Goal: Task Accomplishment & Management: Manage account settings

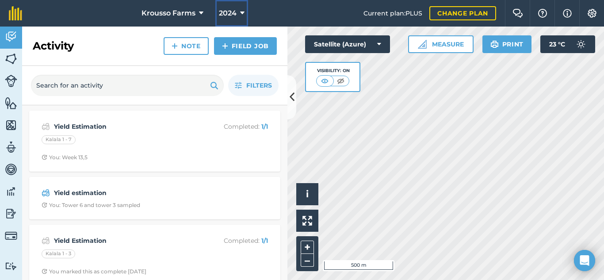
click at [242, 14] on icon at bounding box center [242, 13] width 4 height 11
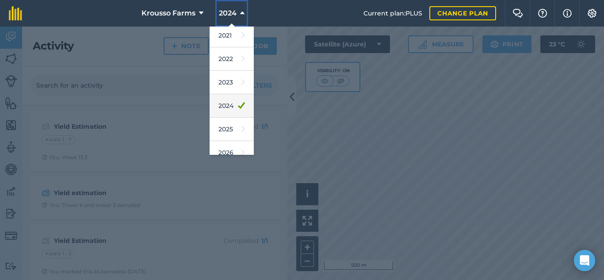
scroll to position [88, 0]
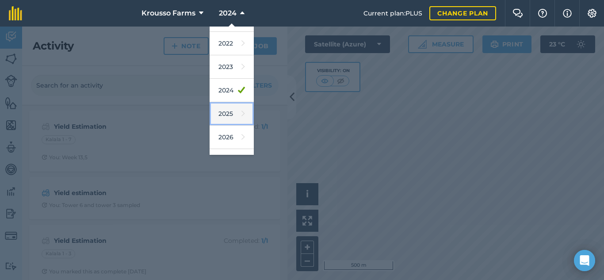
click at [226, 115] on link "2025" at bounding box center [232, 113] width 44 height 23
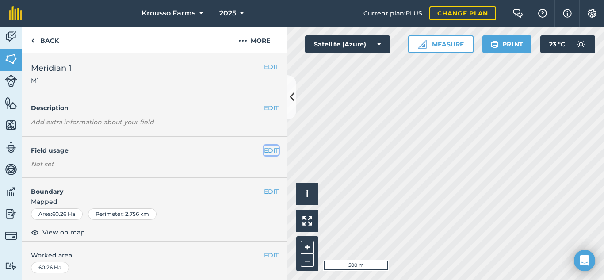
click at [266, 148] on button "EDIT" at bounding box center [271, 151] width 15 height 10
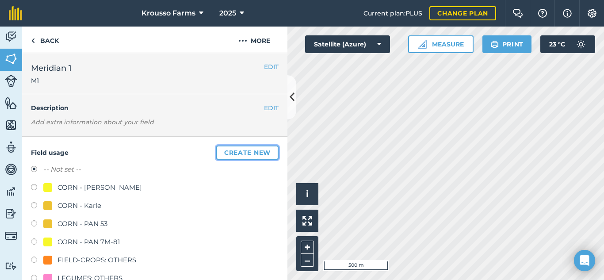
click at [236, 153] on button "Create new" at bounding box center [247, 153] width 62 height 14
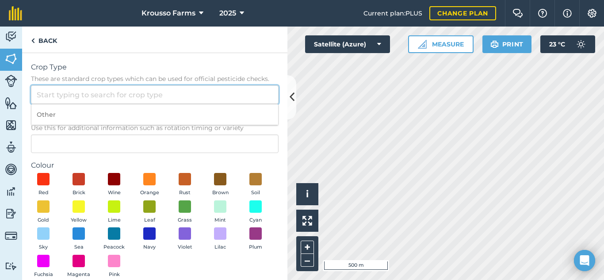
click at [71, 91] on input "Crop Type These are standard crop types which can be used for official pesticid…" at bounding box center [155, 94] width 248 height 19
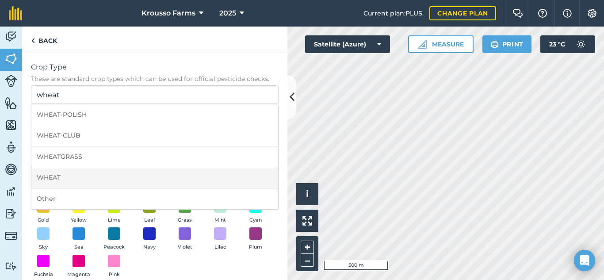
click at [52, 182] on li "WHEAT" at bounding box center [154, 177] width 247 height 21
type input "WHEAT"
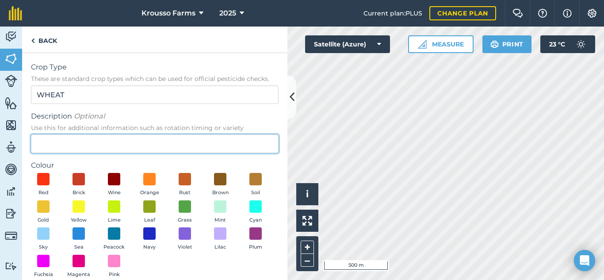
click at [122, 144] on input "Description Optional Use this for additional information such as rotation timin…" at bounding box center [155, 143] width 248 height 19
type input "S"
type input "Nduna"
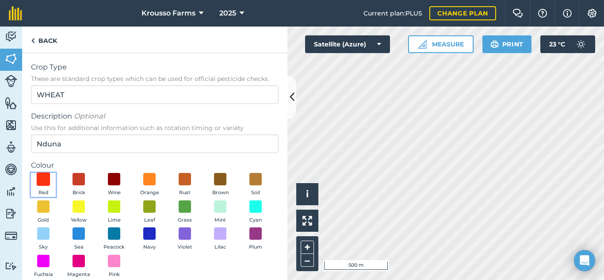
click at [43, 184] on span at bounding box center [44, 180] width 14 height 14
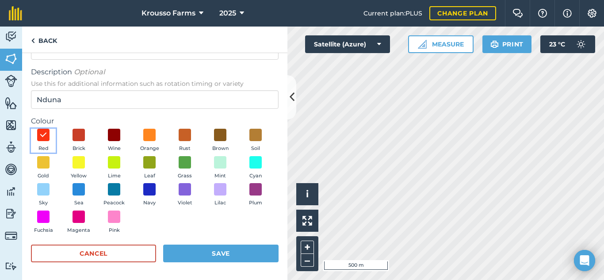
scroll to position [45, 0]
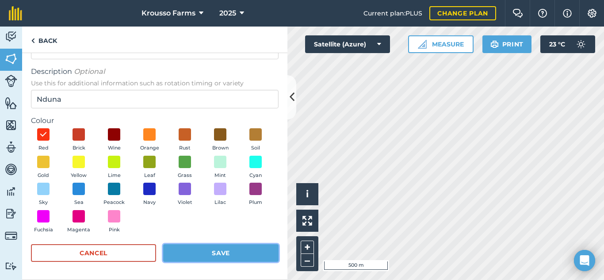
click at [210, 258] on button "Save" at bounding box center [220, 253] width 115 height 18
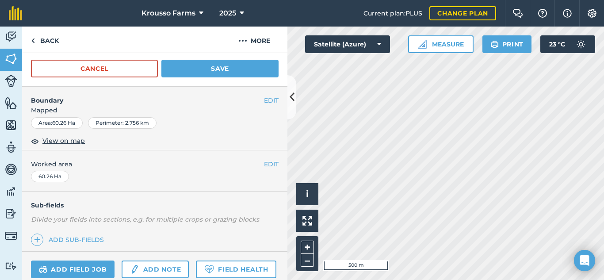
scroll to position [423, 0]
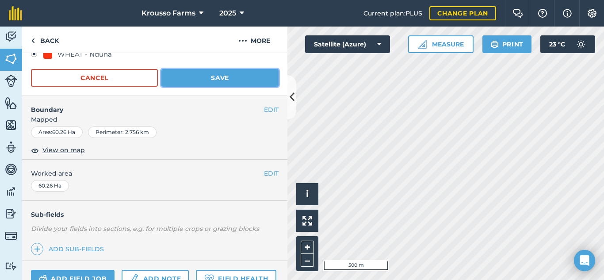
click at [207, 81] on button "Save" at bounding box center [219, 78] width 117 height 18
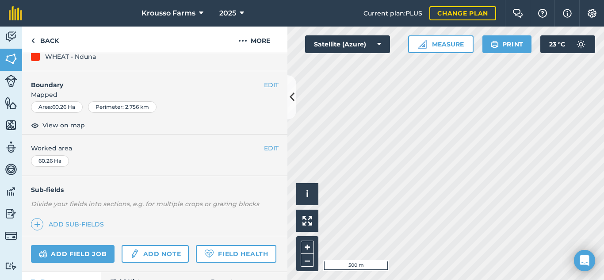
scroll to position [127, 0]
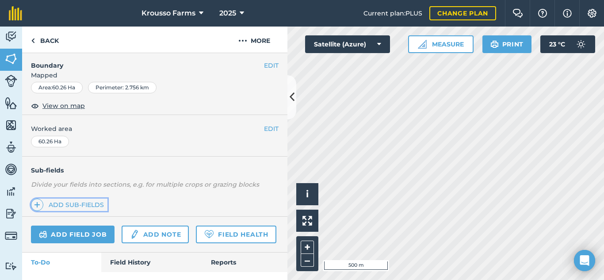
click at [65, 207] on link "Add sub-fields" at bounding box center [69, 205] width 77 height 12
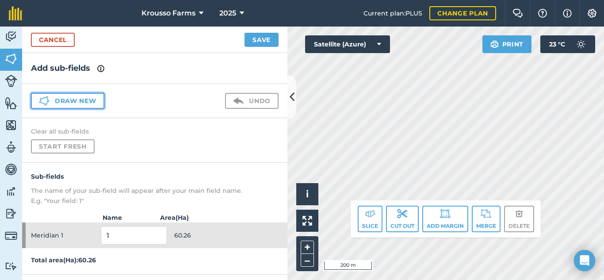
click at [74, 100] on button "Draw new" at bounding box center [67, 101] width 73 height 16
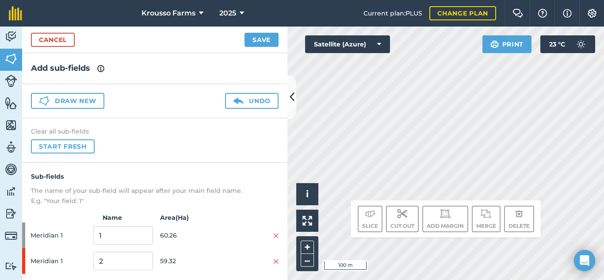
scroll to position [20, 0]
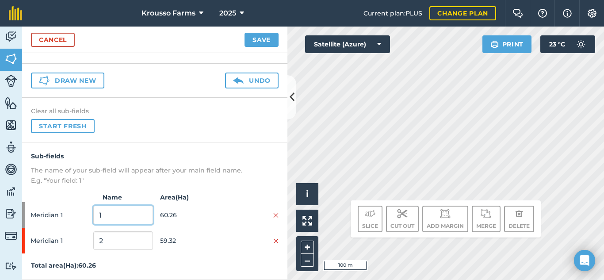
click at [107, 215] on input "1" at bounding box center [122, 215] width 59 height 19
type input "Winter"
click at [112, 242] on input "2" at bounding box center [122, 240] width 59 height 19
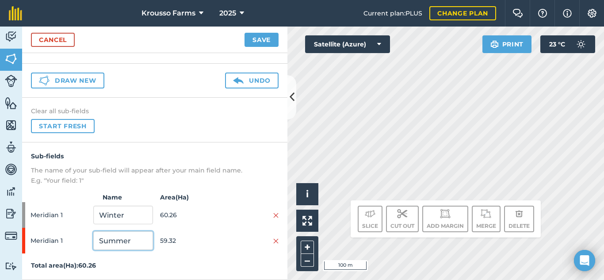
type input "Summer"
click at [258, 40] on button "Save" at bounding box center [262, 40] width 34 height 14
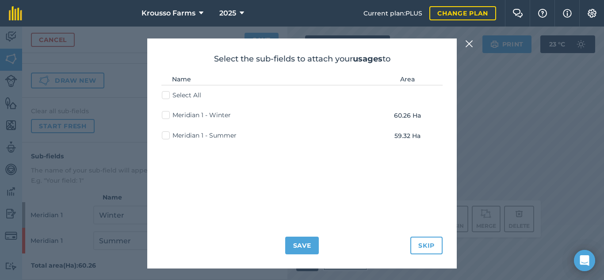
click at [164, 136] on label "Meridian 1 - Summer" at bounding box center [199, 135] width 75 height 9
click at [164, 136] on input "Meridian 1 - Summer" at bounding box center [165, 134] width 6 height 6
checkbox input "true"
click at [300, 246] on button "Save" at bounding box center [302, 246] width 34 height 18
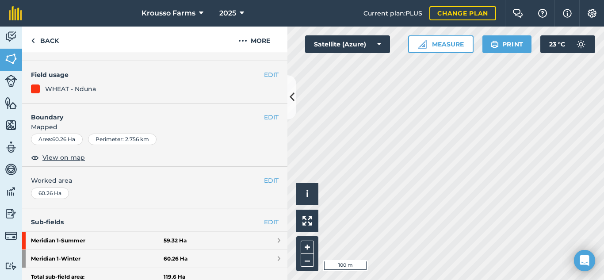
scroll to position [133, 0]
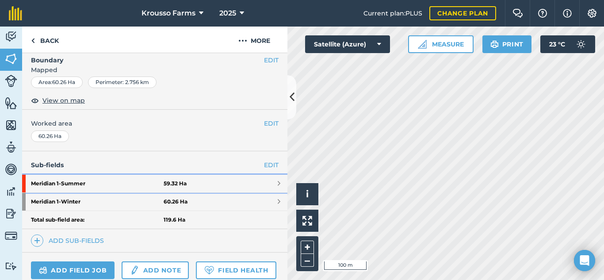
click at [57, 185] on strong "Meridian 1 - Summer" at bounding box center [97, 184] width 133 height 18
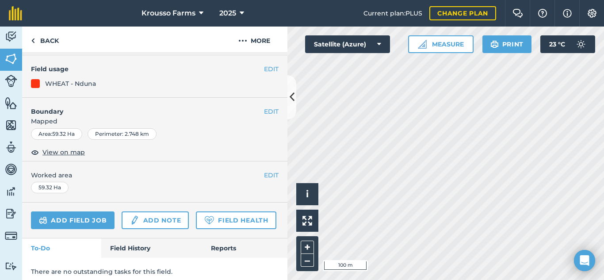
scroll to position [76, 0]
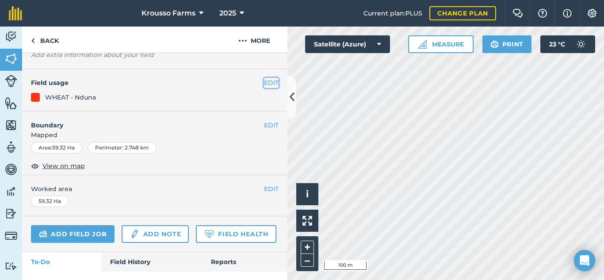
click at [264, 83] on button "EDIT" at bounding box center [271, 83] width 15 height 10
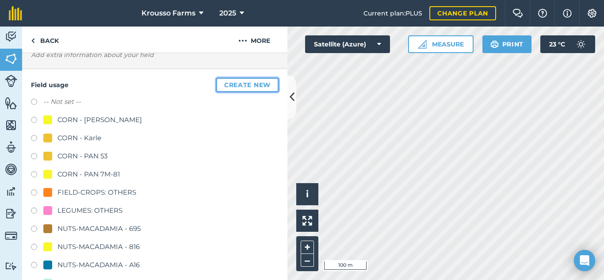
click at [223, 88] on button "Create new" at bounding box center [247, 85] width 62 height 14
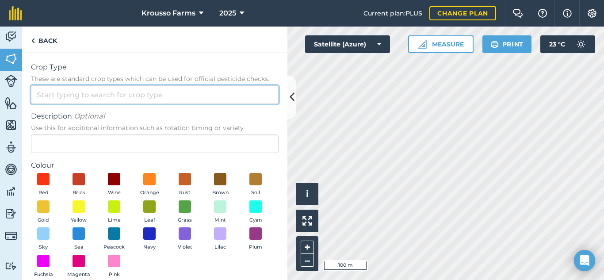
click at [68, 89] on input "Crop Type These are standard crop types which can be used for official pesticid…" at bounding box center [155, 94] width 248 height 19
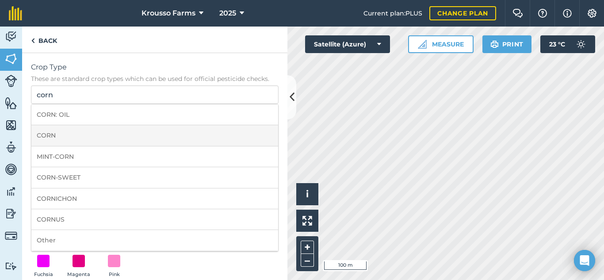
click at [55, 136] on li "CORN" at bounding box center [154, 135] width 247 height 21
type input "CORN"
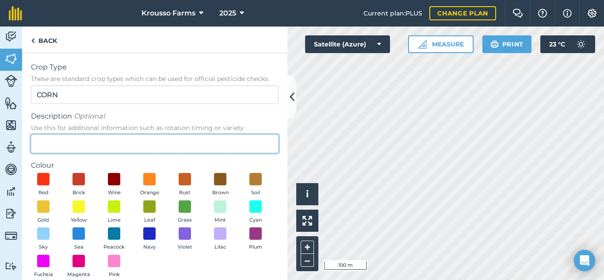
click at [55, 136] on input "Description Optional Use this for additional information such as rotation timin…" at bounding box center [155, 143] width 248 height 19
type input "3M"
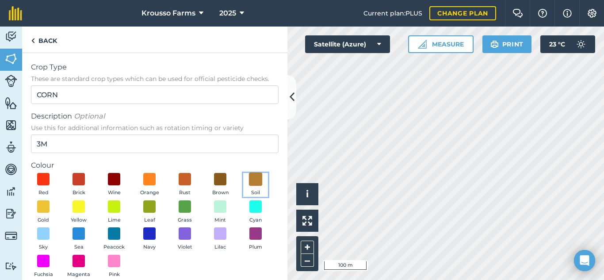
click at [249, 186] on span at bounding box center [256, 180] width 14 height 14
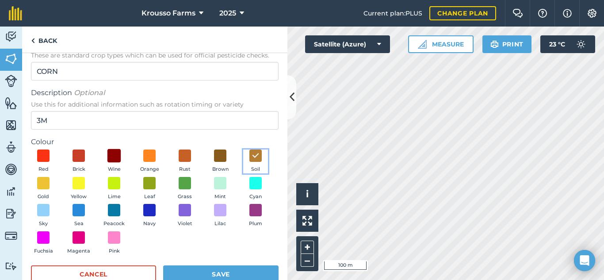
scroll to position [45, 0]
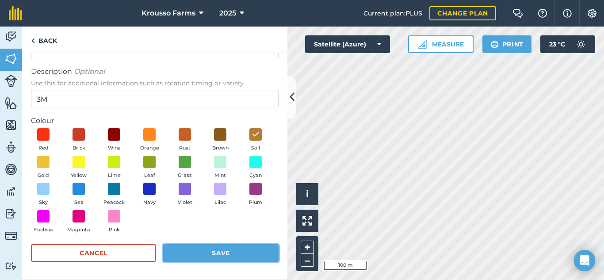
click at [219, 248] on button "Save" at bounding box center [220, 253] width 115 height 18
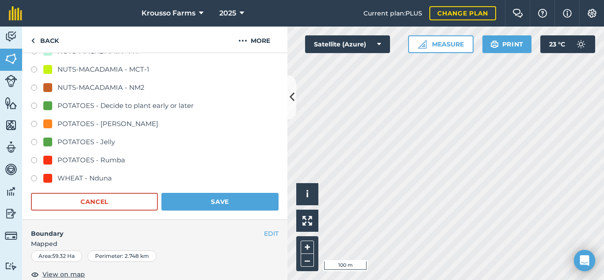
scroll to position [354, 0]
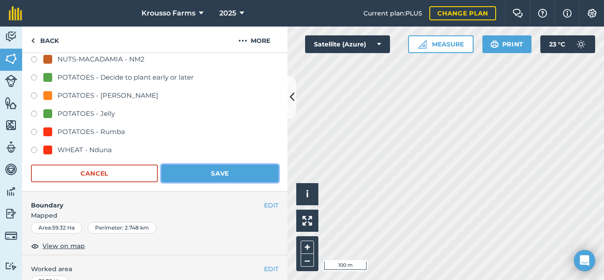
click at [192, 175] on button "Save" at bounding box center [219, 174] width 117 height 18
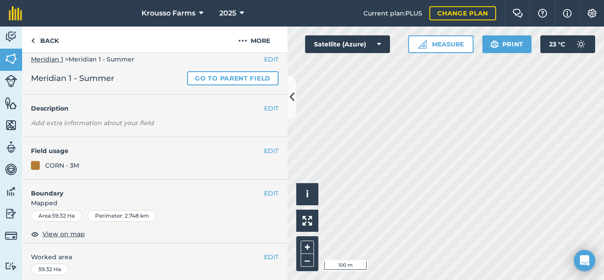
scroll to position [0, 0]
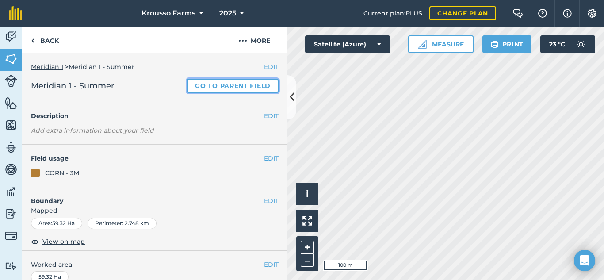
click at [198, 88] on link "Go to parent field" at bounding box center [233, 86] width 92 height 14
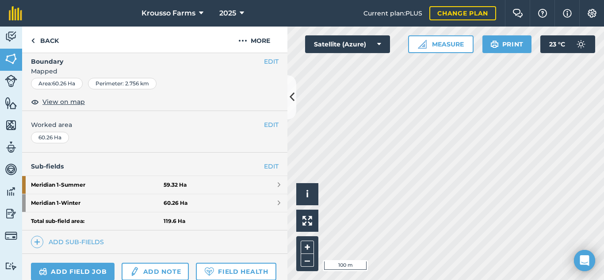
scroll to position [133, 0]
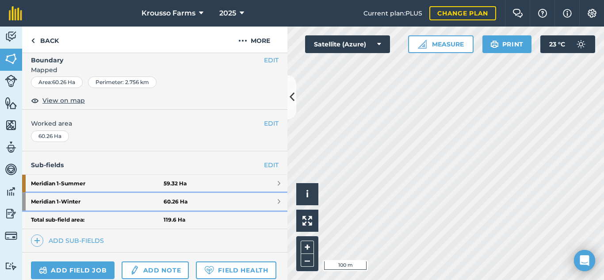
click at [70, 201] on strong "Meridian 1 - Winter" at bounding box center [97, 202] width 133 height 18
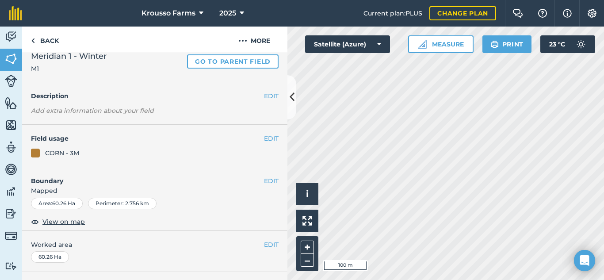
scroll to position [44, 0]
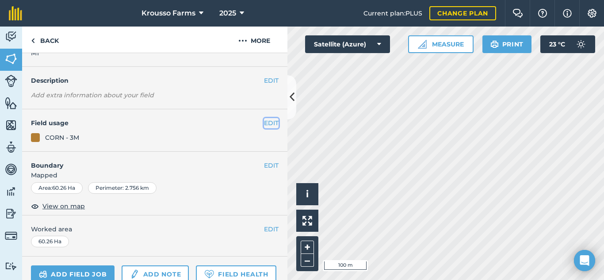
click at [264, 123] on button "EDIT" at bounding box center [271, 123] width 15 height 10
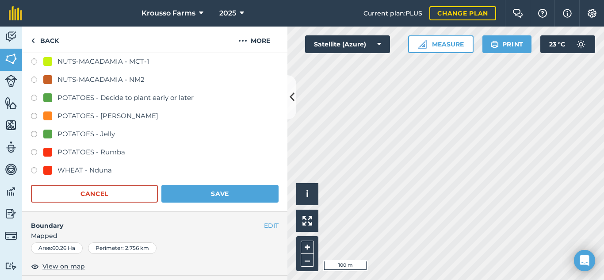
scroll to position [354, 0]
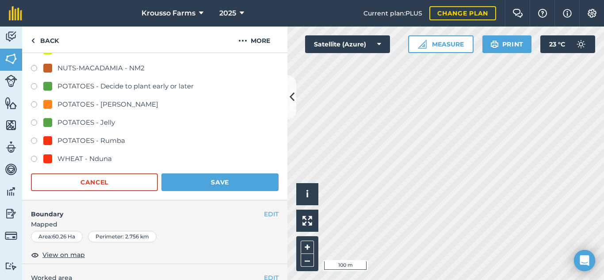
click at [36, 158] on label at bounding box center [37, 160] width 12 height 9
radio input "true"
radio input "false"
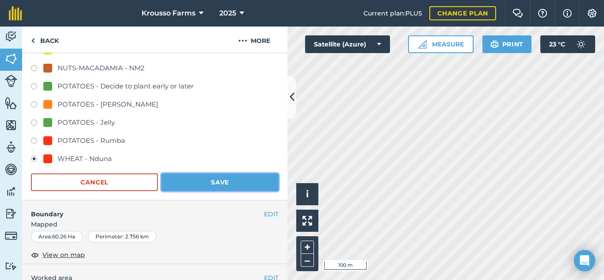
click at [212, 177] on button "Save" at bounding box center [219, 182] width 117 height 18
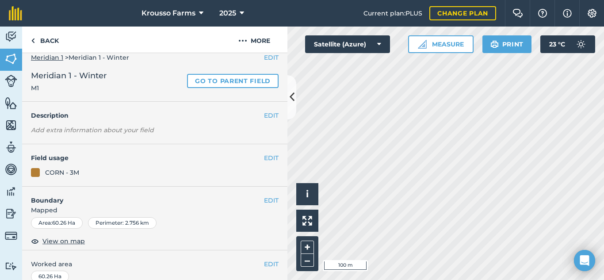
scroll to position [0, 0]
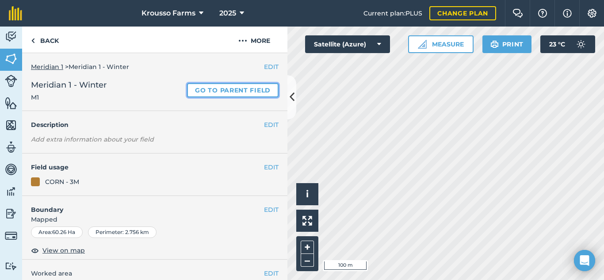
click at [219, 89] on link "Go to parent field" at bounding box center [233, 90] width 92 height 14
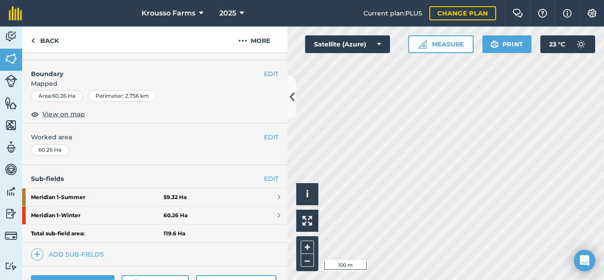
scroll to position [133, 0]
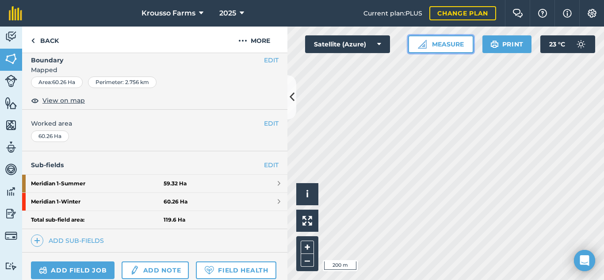
click at [440, 46] on button "Measure" at bounding box center [440, 44] width 65 height 18
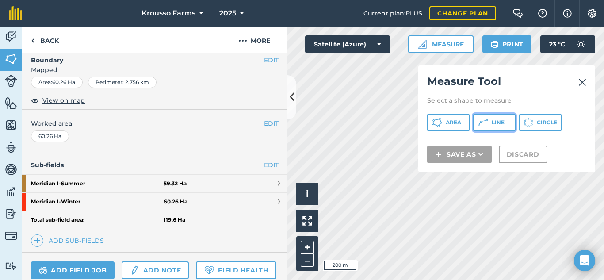
click at [494, 119] on span "Line" at bounding box center [498, 122] width 13 height 7
drag, startPoint x: 526, startPoint y: 74, endPoint x: 526, endPoint y: 80, distance: 5.8
click at [526, 80] on div "Measure Tool Select a shape to measure Area Line Circle Save as Discard" at bounding box center [506, 118] width 177 height 107
click at [583, 81] on img at bounding box center [583, 82] width 8 height 11
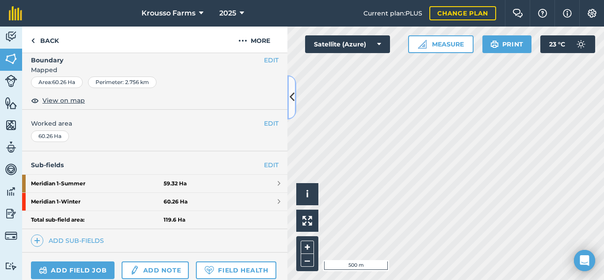
click at [290, 88] on button at bounding box center [292, 97] width 9 height 44
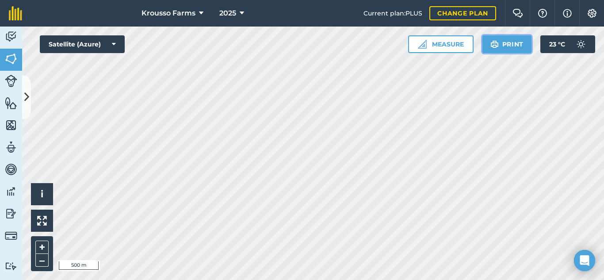
click at [512, 46] on button "Print" at bounding box center [508, 44] width 50 height 18
click at [21, 88] on link "Livestock" at bounding box center [11, 82] width 22 height 22
click at [14, 63] on img at bounding box center [11, 58] width 12 height 13
click at [29, 89] on button at bounding box center [26, 97] width 9 height 44
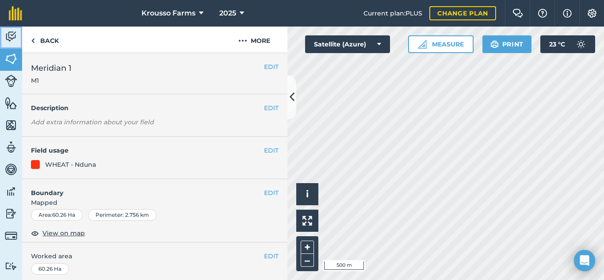
click at [14, 37] on img at bounding box center [11, 36] width 12 height 13
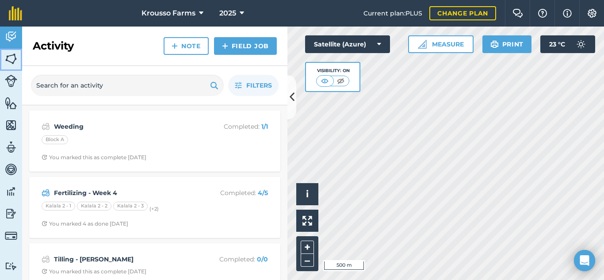
click at [12, 61] on img at bounding box center [11, 58] width 12 height 13
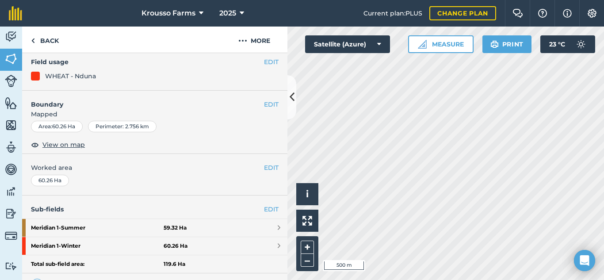
scroll to position [133, 0]
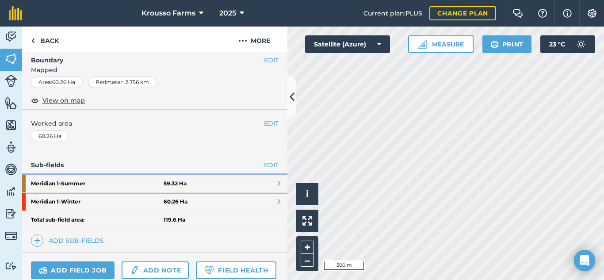
click at [61, 186] on strong "Meridian 1 - Summer" at bounding box center [97, 184] width 133 height 18
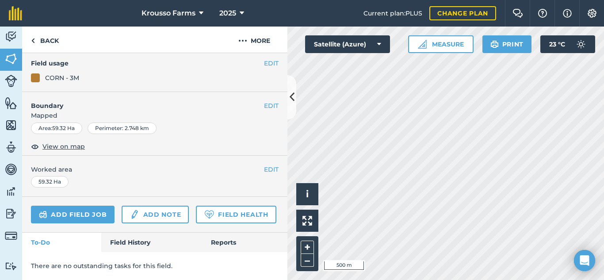
scroll to position [120, 0]
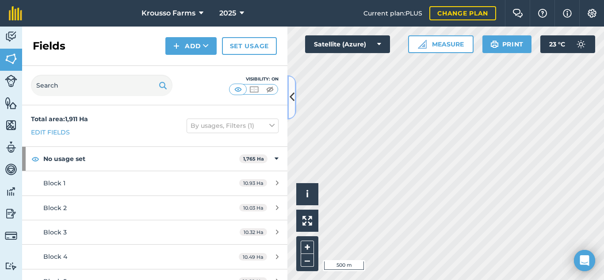
click at [294, 96] on icon at bounding box center [292, 96] width 5 height 15
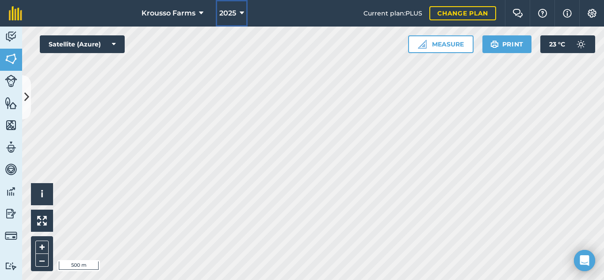
click at [239, 7] on button "2025" at bounding box center [232, 13] width 32 height 27
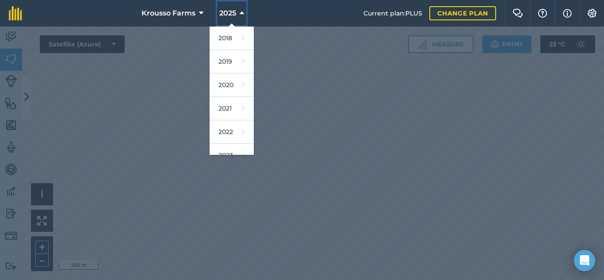
scroll to position [44, 0]
click at [230, 133] on link "2024" at bounding box center [232, 134] width 44 height 23
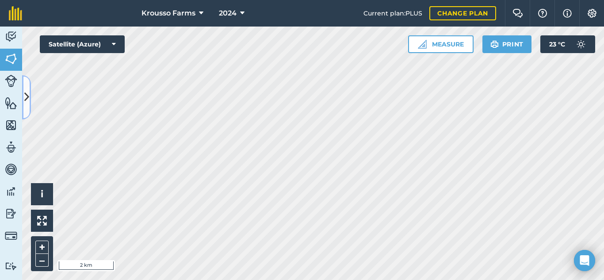
click at [29, 101] on button at bounding box center [26, 97] width 9 height 44
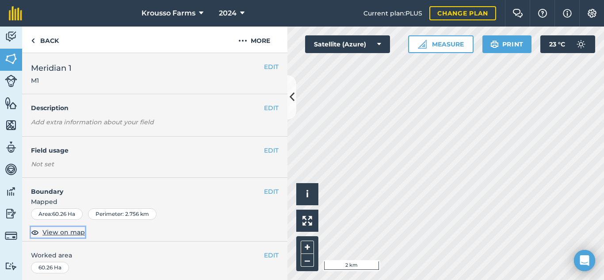
click at [61, 233] on span "View on map" at bounding box center [63, 232] width 42 height 10
click at [14, 128] on img at bounding box center [11, 125] width 12 height 13
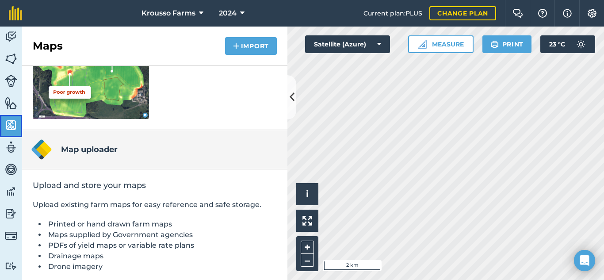
scroll to position [151, 0]
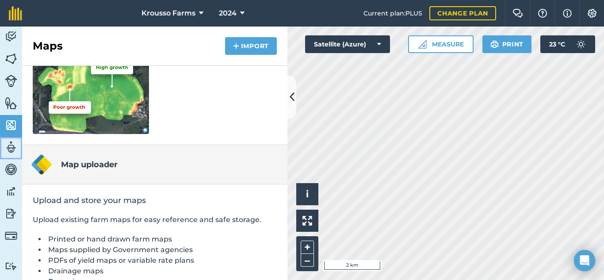
click at [9, 149] on img at bounding box center [11, 147] width 12 height 13
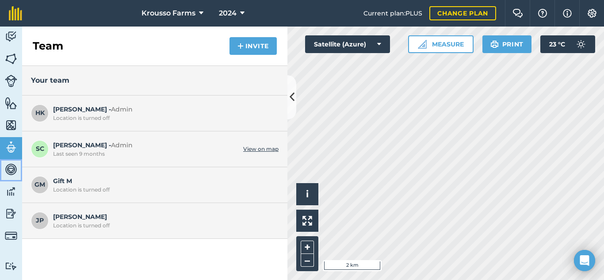
click at [8, 176] on img at bounding box center [11, 169] width 12 height 13
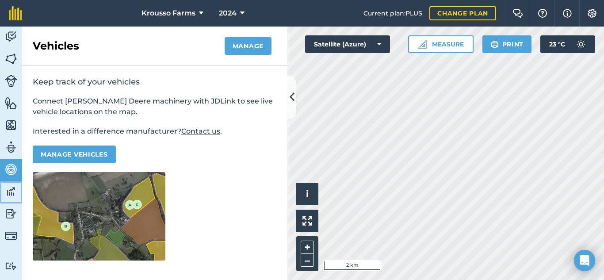
click at [6, 192] on img at bounding box center [11, 191] width 12 height 13
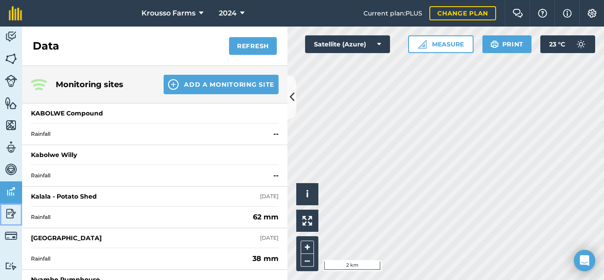
click at [11, 214] on img at bounding box center [11, 213] width 12 height 13
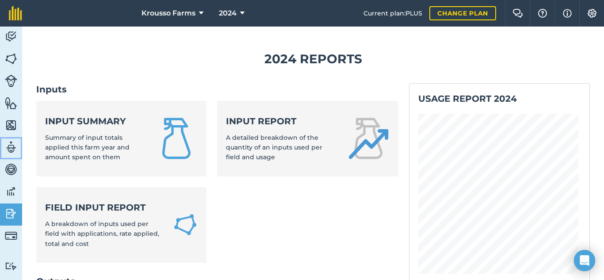
click at [11, 149] on img at bounding box center [11, 147] width 12 height 13
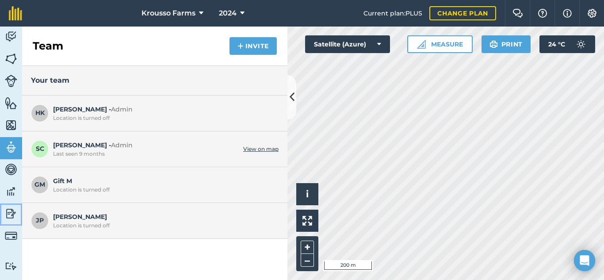
click at [15, 215] on img at bounding box center [11, 213] width 12 height 13
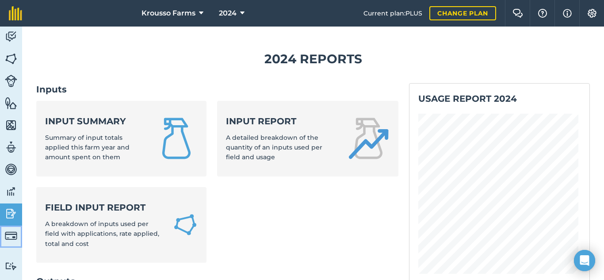
click at [12, 233] on img at bounding box center [11, 236] width 12 height 12
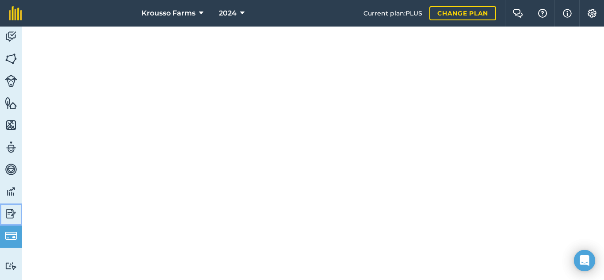
click at [8, 218] on img at bounding box center [11, 213] width 12 height 13
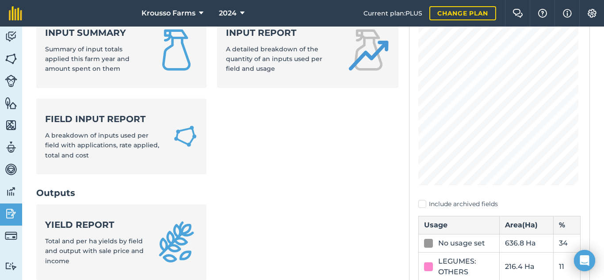
scroll to position [133, 0]
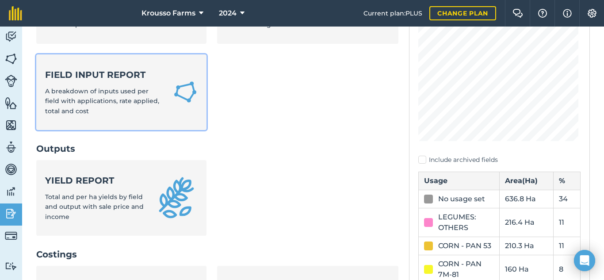
click at [104, 96] on div "Field Input Report A breakdown of inputs used per field with applications, rate…" at bounding box center [103, 92] width 117 height 47
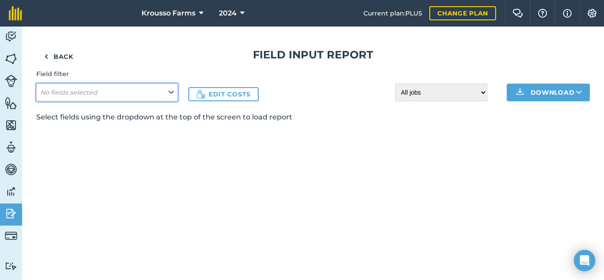
click at [170, 93] on icon at bounding box center [171, 93] width 5 height 10
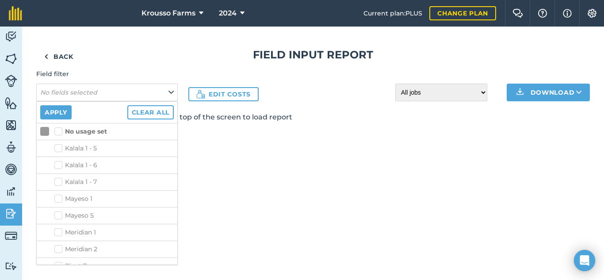
click at [61, 146] on label "Kalala 1 - 5" at bounding box center [113, 148] width 119 height 9
click at [60, 146] on input "Kalala 1 - 5" at bounding box center [57, 147] width 6 height 6
checkbox input "true"
click at [59, 112] on button "Apply" at bounding box center [55, 112] width 31 height 14
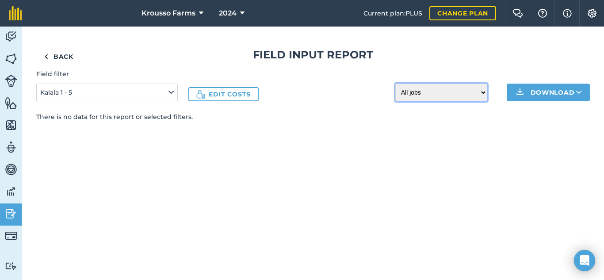
click at [468, 92] on select "All jobs Incomplete jobs Complete jobs" at bounding box center [441, 93] width 92 height 18
click at [395, 84] on select "All jobs Incomplete jobs Complete jobs" at bounding box center [441, 93] width 92 height 18
click at [436, 96] on select "All jobs Incomplete jobs Complete jobs" at bounding box center [441, 93] width 92 height 18
select select "all"
click at [395, 84] on select "All jobs Incomplete jobs Complete jobs" at bounding box center [441, 93] width 92 height 18
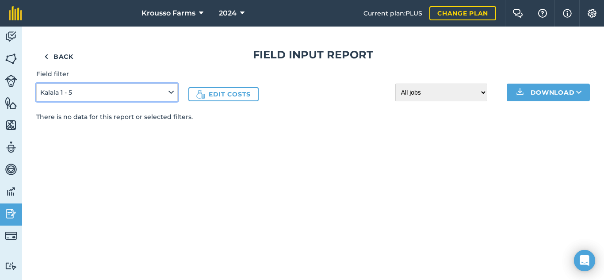
click at [160, 89] on button "Kalala 1 - 5" at bounding box center [107, 93] width 142 height 18
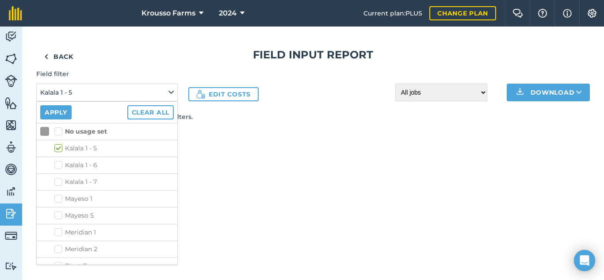
click at [62, 147] on label "Kalala 1 - 5" at bounding box center [113, 148] width 119 height 9
click at [60, 147] on input "Kalala 1 - 5" at bounding box center [57, 147] width 6 height 6
checkbox input "false"
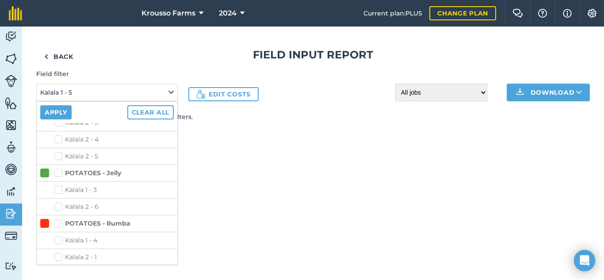
click at [57, 258] on label "Kalala 2 - 1" at bounding box center [113, 257] width 119 height 9
click at [57, 258] on input "Kalala 2 - 1" at bounding box center [57, 256] width 6 height 6
checkbox input "true"
click at [54, 111] on button "Apply" at bounding box center [55, 112] width 31 height 14
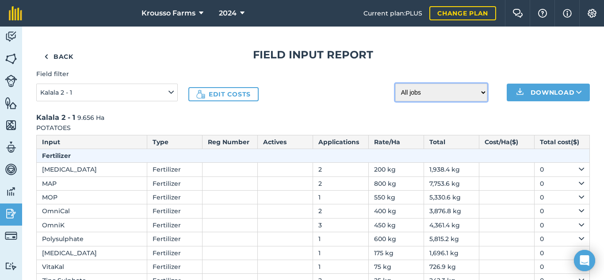
click at [468, 93] on select "All jobs Incomplete jobs Complete jobs" at bounding box center [441, 93] width 92 height 18
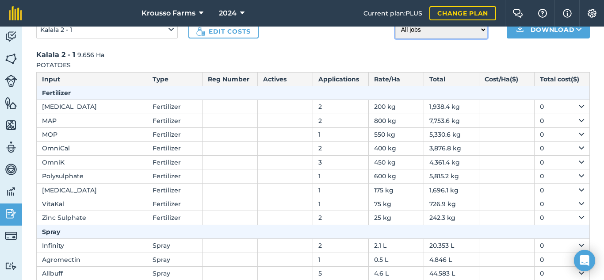
scroll to position [0, 0]
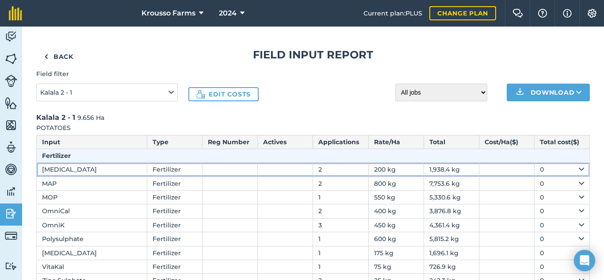
click at [579, 171] on icon at bounding box center [581, 170] width 5 height 10
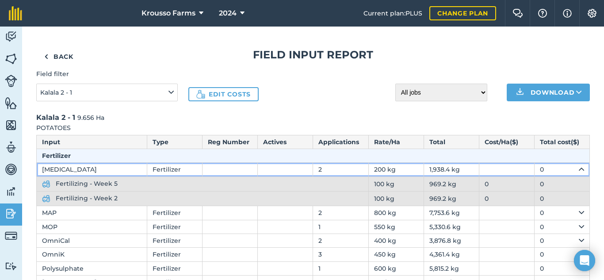
click at [579, 171] on icon at bounding box center [581, 170] width 5 height 10
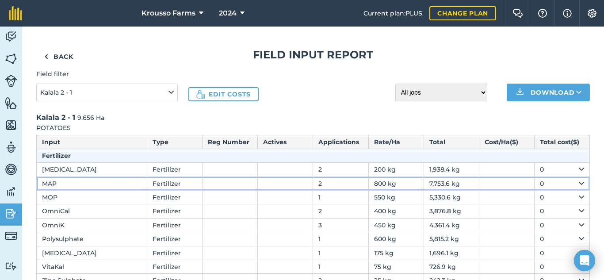
click at [579, 184] on icon at bounding box center [581, 184] width 5 height 10
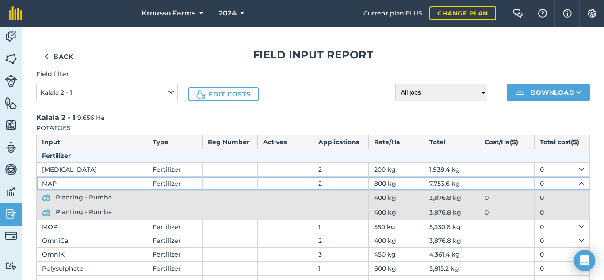
click at [579, 184] on icon at bounding box center [581, 184] width 5 height 10
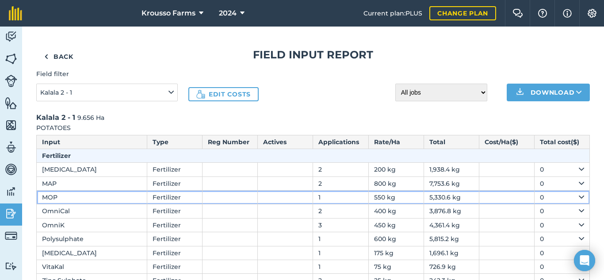
click at [579, 201] on icon at bounding box center [581, 197] width 5 height 10
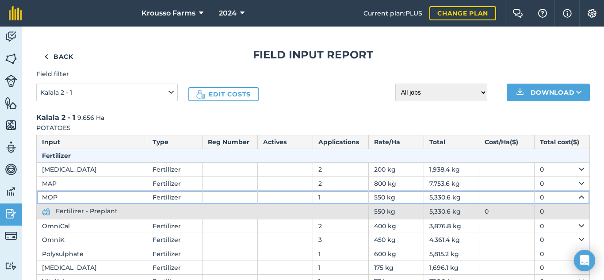
click at [579, 201] on icon at bounding box center [581, 197] width 5 height 10
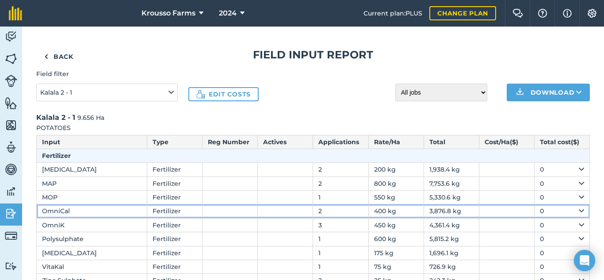
click at [579, 214] on icon at bounding box center [581, 211] width 5 height 10
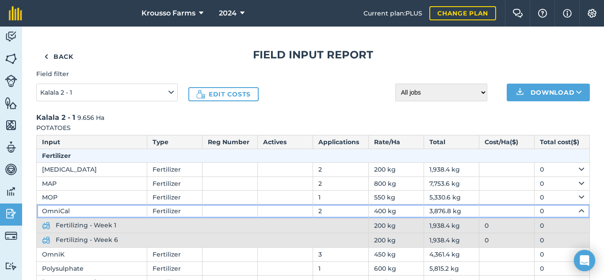
click at [579, 214] on icon at bounding box center [581, 211] width 5 height 10
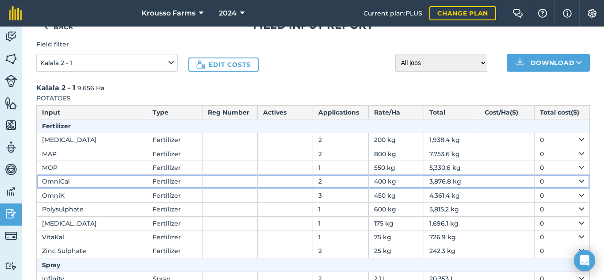
scroll to position [44, 0]
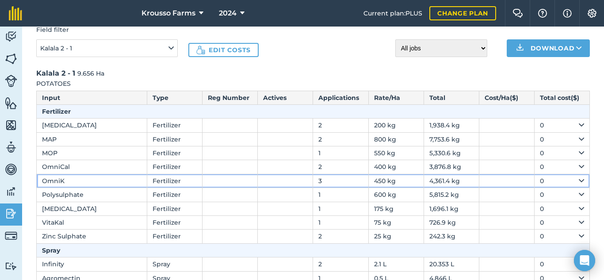
click at [579, 180] on icon at bounding box center [581, 181] width 5 height 10
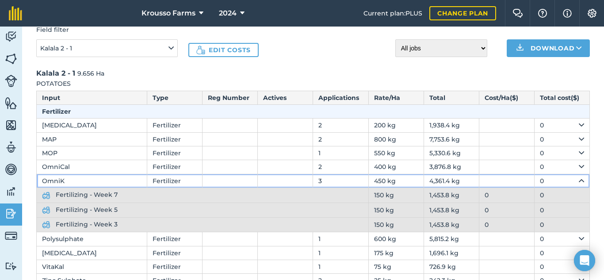
click at [579, 180] on icon at bounding box center [581, 181] width 5 height 10
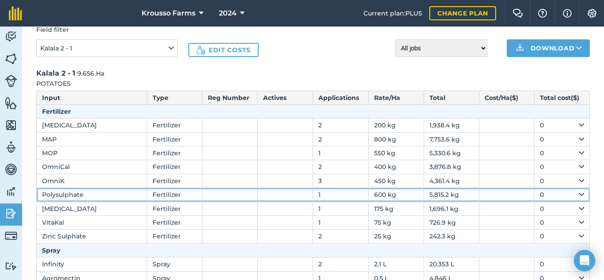
click at [579, 192] on icon at bounding box center [581, 195] width 5 height 10
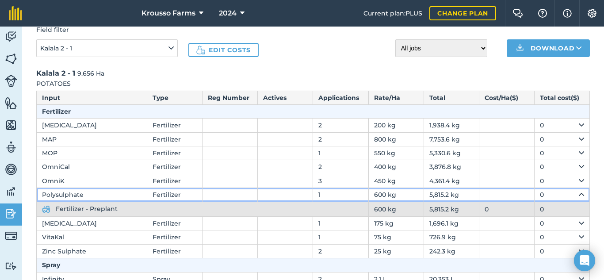
click at [579, 192] on icon at bounding box center [581, 195] width 5 height 10
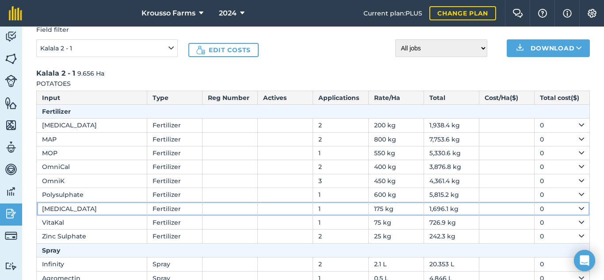
click at [579, 207] on icon at bounding box center [581, 209] width 5 height 10
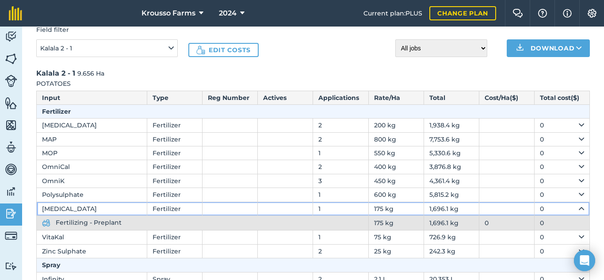
click at [579, 207] on icon at bounding box center [581, 209] width 5 height 10
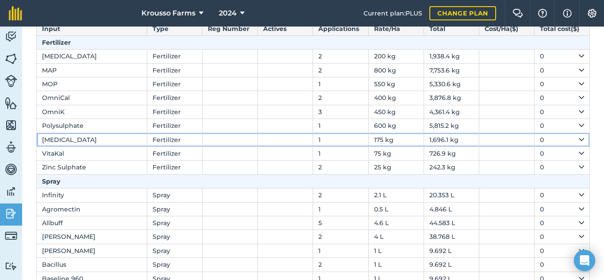
scroll to position [0, 0]
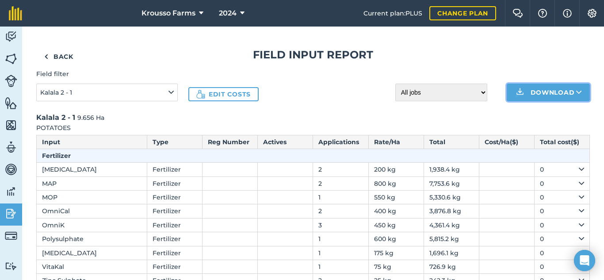
click at [556, 88] on button "Download" at bounding box center [548, 93] width 83 height 18
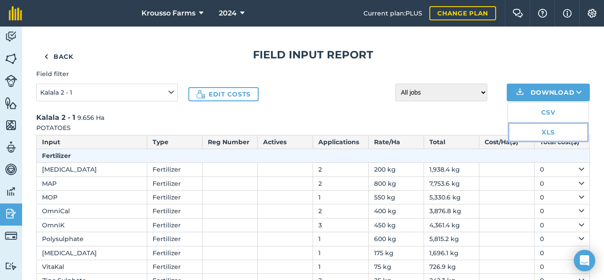
click at [542, 133] on link "XLS" at bounding box center [548, 132] width 81 height 19
click at [14, 59] on img at bounding box center [11, 58] width 12 height 13
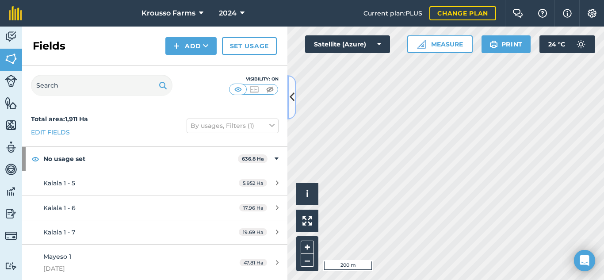
click at [293, 93] on icon at bounding box center [292, 96] width 5 height 15
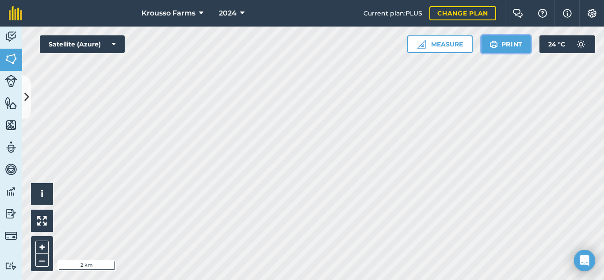
click at [505, 43] on button "Print" at bounding box center [507, 44] width 50 height 18
click at [13, 54] on img at bounding box center [11, 58] width 12 height 13
click at [29, 85] on button at bounding box center [26, 97] width 9 height 44
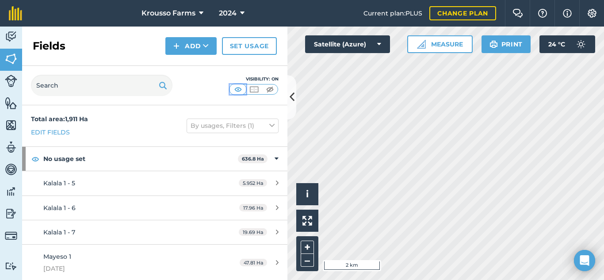
click at [237, 88] on img at bounding box center [238, 89] width 11 height 9
click at [271, 89] on img at bounding box center [270, 89] width 11 height 9
click at [236, 88] on img at bounding box center [238, 89] width 11 height 9
click at [249, 88] on img at bounding box center [254, 89] width 11 height 9
click at [238, 88] on img at bounding box center [238, 89] width 11 height 9
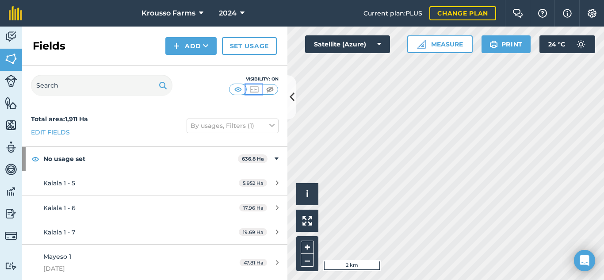
click at [254, 88] on img at bounding box center [254, 89] width 11 height 9
click at [237, 91] on img at bounding box center [238, 89] width 11 height 9
click at [271, 87] on img at bounding box center [270, 89] width 11 height 9
click at [236, 87] on img at bounding box center [238, 89] width 11 height 9
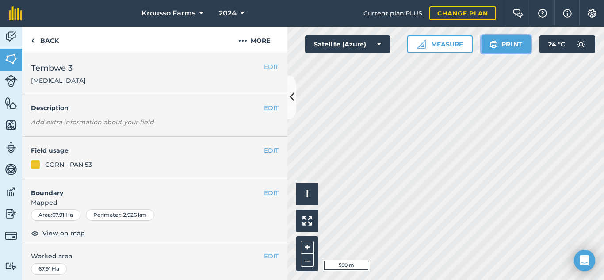
click at [494, 45] on img at bounding box center [494, 44] width 8 height 11
click at [38, 38] on link "Back" at bounding box center [45, 40] width 46 height 26
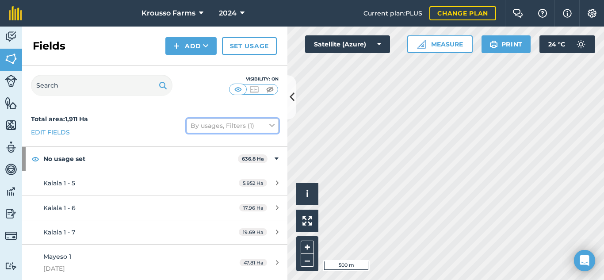
click at [269, 126] on icon at bounding box center [271, 126] width 5 height 10
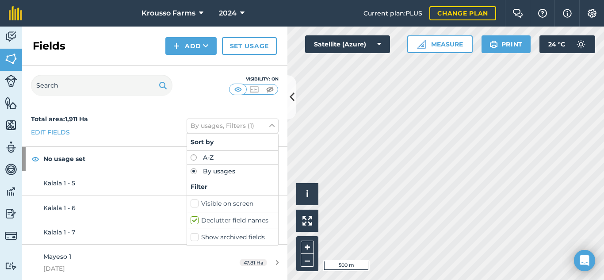
click at [191, 219] on label "Declutter field names" at bounding box center [233, 220] width 84 height 9
click at [191, 219] on input "Declutter field names" at bounding box center [194, 219] width 6 height 6
click at [191, 219] on label "Declutter field names" at bounding box center [233, 220] width 84 height 9
click at [191, 219] on input "Declutter field names" at bounding box center [194, 219] width 6 height 6
click at [191, 219] on label "Declutter field names" at bounding box center [233, 220] width 84 height 9
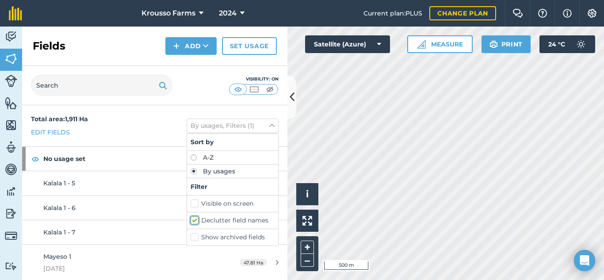
click at [191, 219] on input "Declutter field names" at bounding box center [194, 219] width 6 height 6
click at [191, 219] on label "Declutter field names" at bounding box center [233, 220] width 84 height 9
click at [191, 219] on input "Declutter field names" at bounding box center [194, 219] width 6 height 6
checkbox input "true"
click at [115, 54] on div "Fields Add Set usage" at bounding box center [154, 46] width 265 height 39
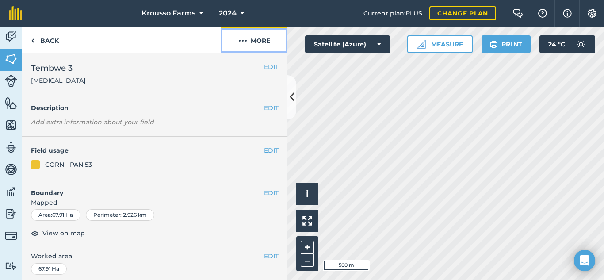
click at [260, 41] on button "More" at bounding box center [254, 40] width 66 height 26
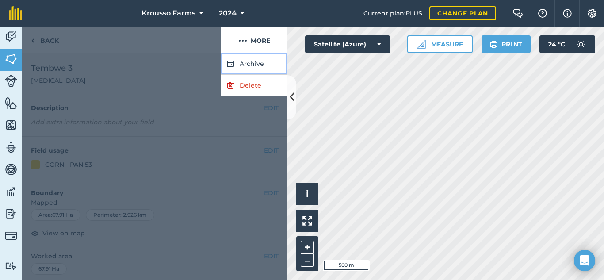
click at [252, 66] on button "Archive" at bounding box center [254, 64] width 66 height 22
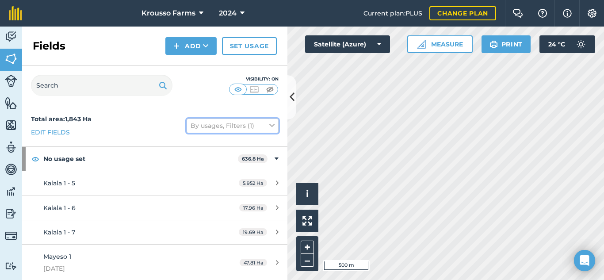
click at [266, 131] on button "By usages, Filters (1)" at bounding box center [233, 126] width 92 height 14
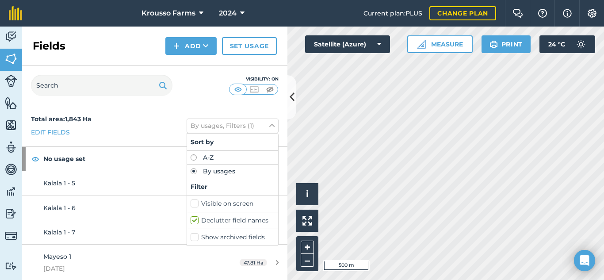
click at [191, 237] on label "Show archived fields" at bounding box center [233, 237] width 84 height 9
click at [191, 237] on input "Show archived fields" at bounding box center [194, 236] width 6 height 6
checkbox input "true"
click at [117, 46] on div "Fields Add Set usage" at bounding box center [154, 46] width 265 height 39
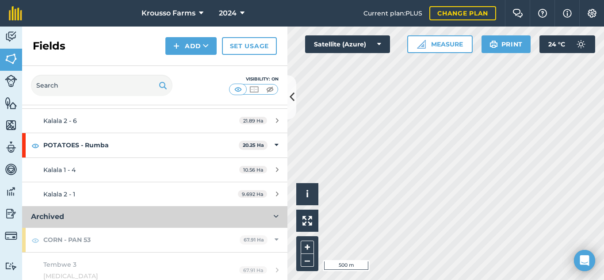
scroll to position [1883, 0]
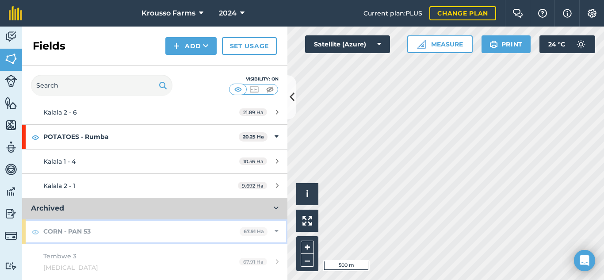
click at [67, 237] on strong "CORN - PAN 53" at bounding box center [141, 231] width 196 height 24
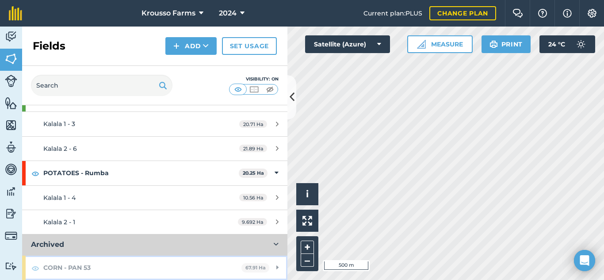
click at [74, 268] on strong "CORN - PAN 53" at bounding box center [142, 268] width 198 height 24
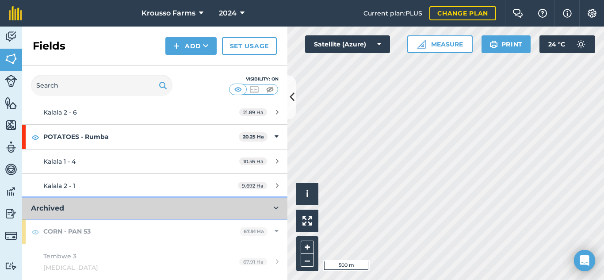
click at [261, 203] on button "Archived" at bounding box center [154, 208] width 265 height 21
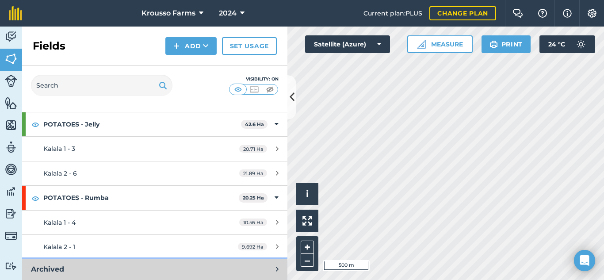
click at [253, 270] on button "Archived" at bounding box center [154, 269] width 265 height 21
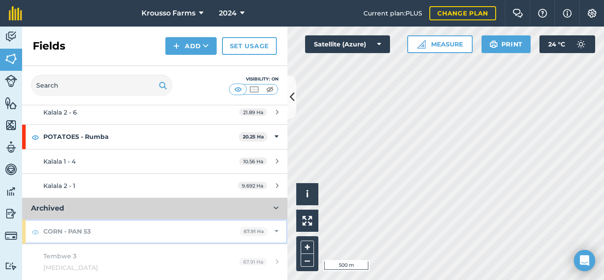
click at [110, 236] on strong "CORN - PAN 53" at bounding box center [141, 231] width 196 height 24
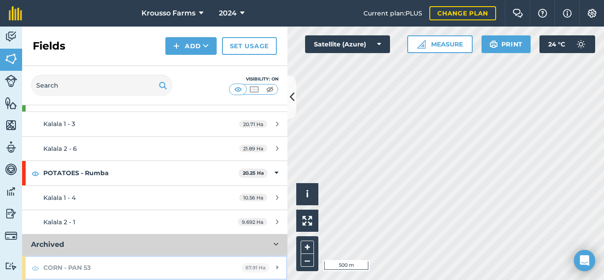
scroll to position [1847, 0]
click at [265, 266] on div "CORN - PAN 53 67.91 Ha" at bounding box center [154, 268] width 265 height 24
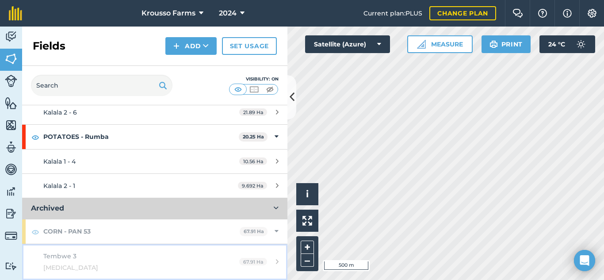
click at [262, 263] on div "67.91 Ha" at bounding box center [258, 261] width 57 height 7
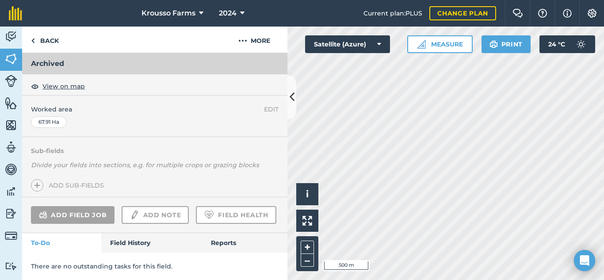
scroll to position [193, 0]
click at [261, 40] on button "More" at bounding box center [254, 40] width 66 height 26
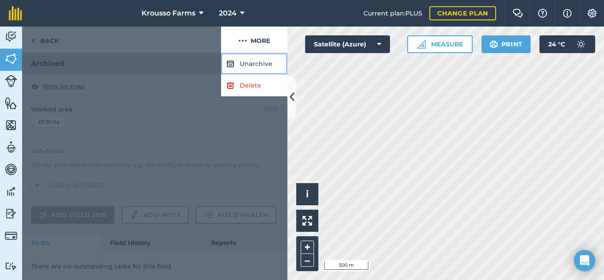
click at [259, 65] on button "Unarchive" at bounding box center [254, 64] width 66 height 22
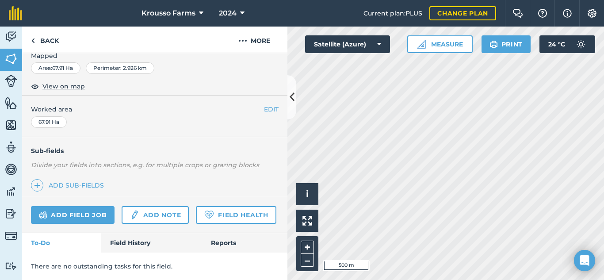
scroll to position [172, 0]
click at [373, 52] on button "Satellite (Azure)" at bounding box center [347, 44] width 85 height 18
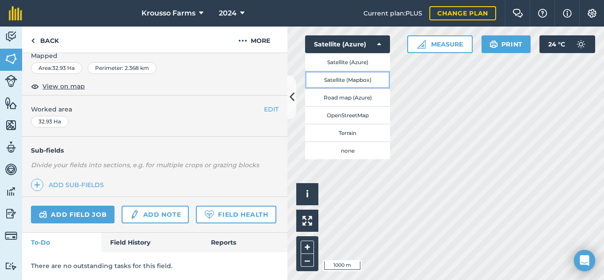
click at [356, 83] on button "Satellite (Mapbox)" at bounding box center [347, 80] width 85 height 18
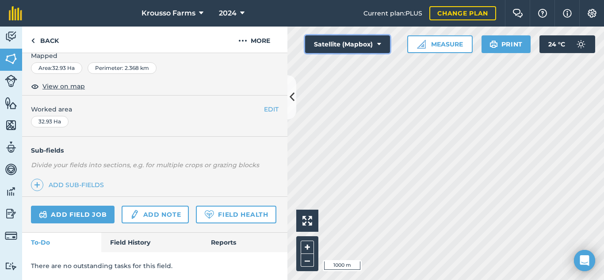
click at [368, 44] on button "Satellite (Mapbox)" at bounding box center [347, 44] width 85 height 18
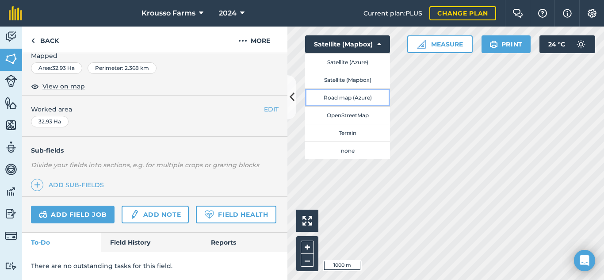
click at [353, 99] on button "Road map (Azure)" at bounding box center [347, 97] width 85 height 18
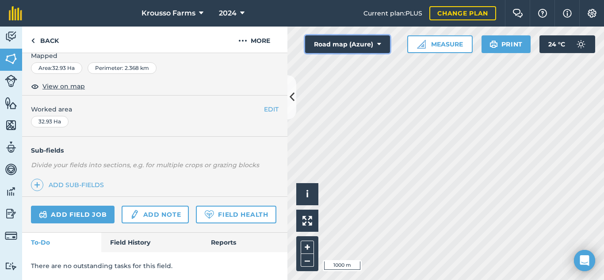
click at [361, 40] on button "Road map (Azure)" at bounding box center [347, 44] width 85 height 18
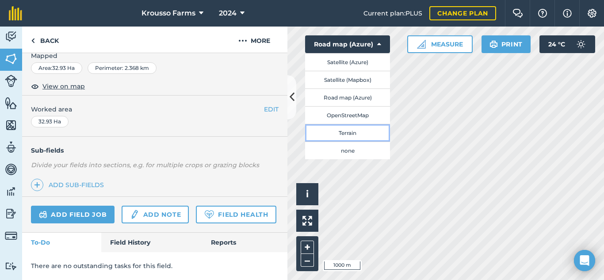
click at [348, 131] on button "Terrain" at bounding box center [347, 133] width 85 height 18
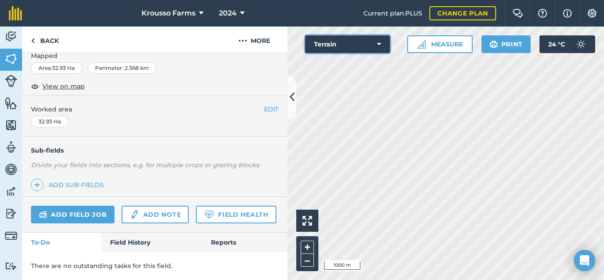
click at [382, 42] on button "Terrain" at bounding box center [347, 44] width 85 height 18
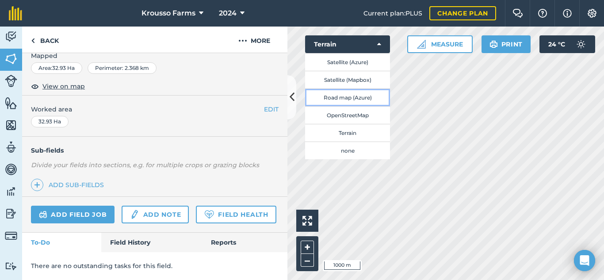
click at [353, 97] on button "Road map (Azure)" at bounding box center [347, 97] width 85 height 18
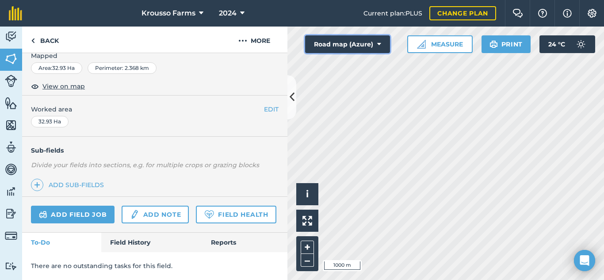
click at [355, 45] on button "Road map (Azure)" at bounding box center [347, 44] width 85 height 18
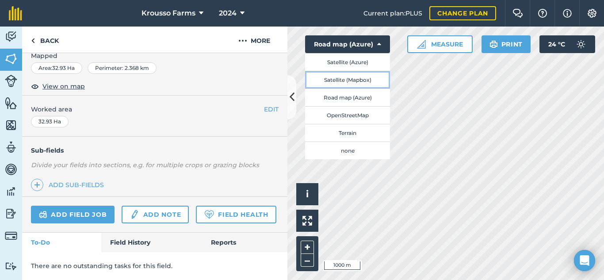
click at [349, 79] on button "Satellite (Mapbox)" at bounding box center [347, 80] width 85 height 18
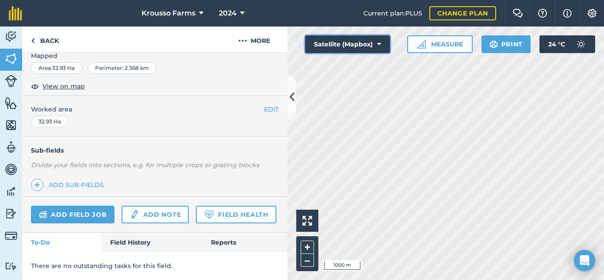
click at [365, 42] on button "Satellite (Mapbox)" at bounding box center [347, 44] width 85 height 18
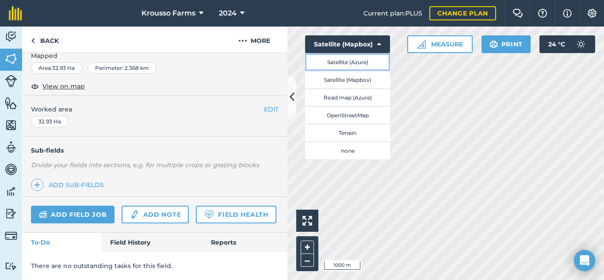
click at [356, 62] on button "Satellite (Azure)" at bounding box center [347, 62] width 85 height 18
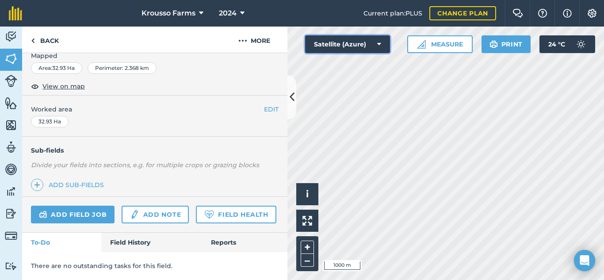
click at [365, 45] on button "Satellite (Azure)" at bounding box center [347, 44] width 85 height 18
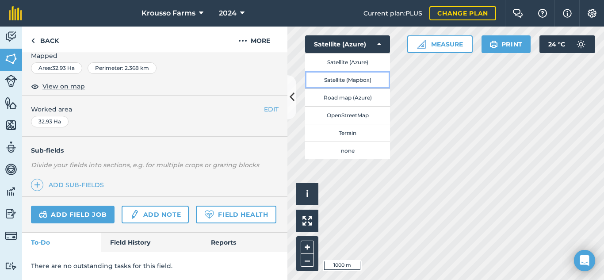
click at [352, 84] on button "Satellite (Mapbox)" at bounding box center [347, 80] width 85 height 18
